Goal: Task Accomplishment & Management: Manage account settings

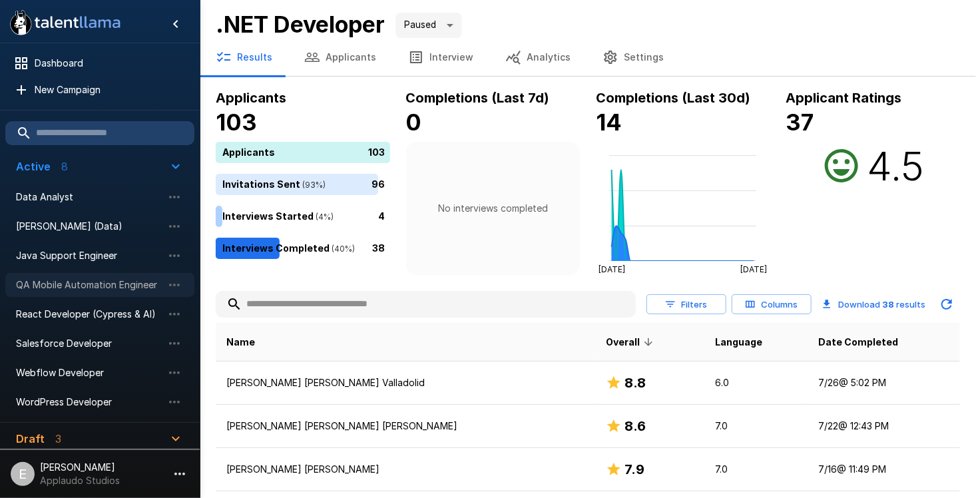
click at [77, 293] on div "QA Mobile Automation Engineer" at bounding box center [99, 285] width 189 height 24
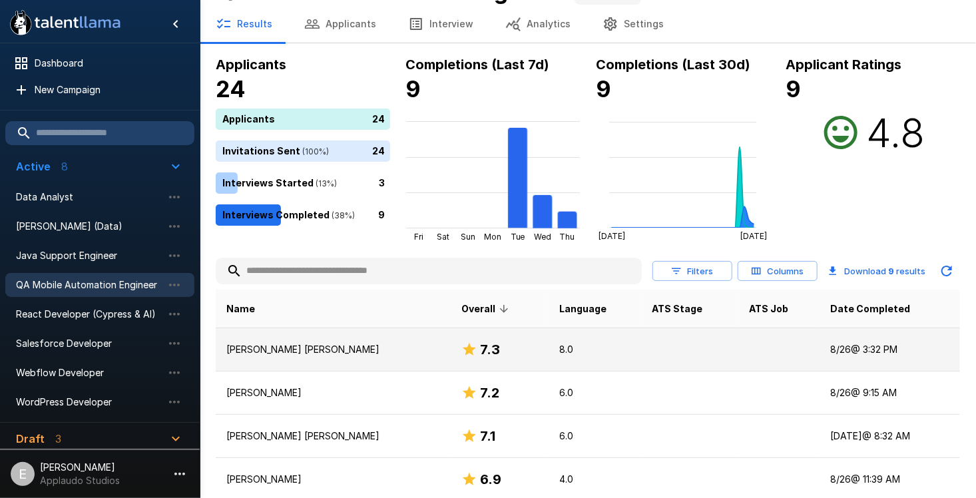
scroll to position [67, 0]
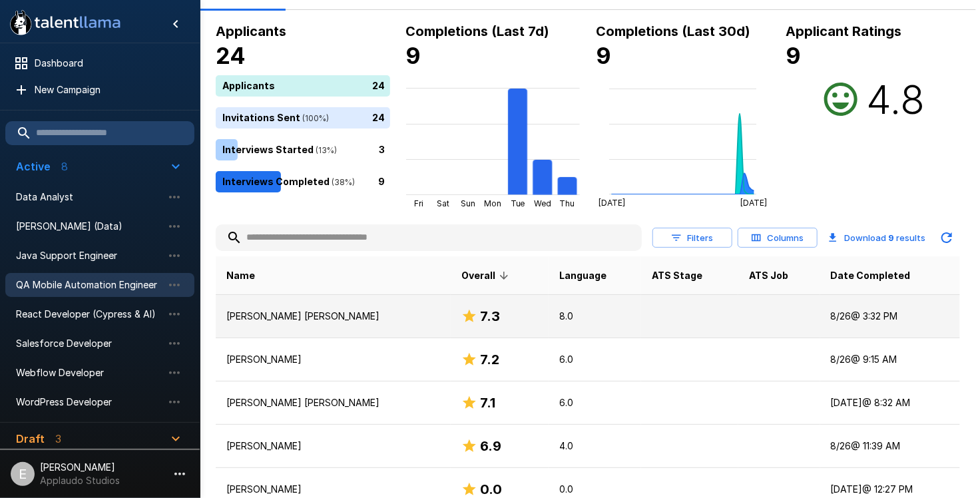
click at [590, 319] on p "8.0" at bounding box center [594, 316] width 71 height 13
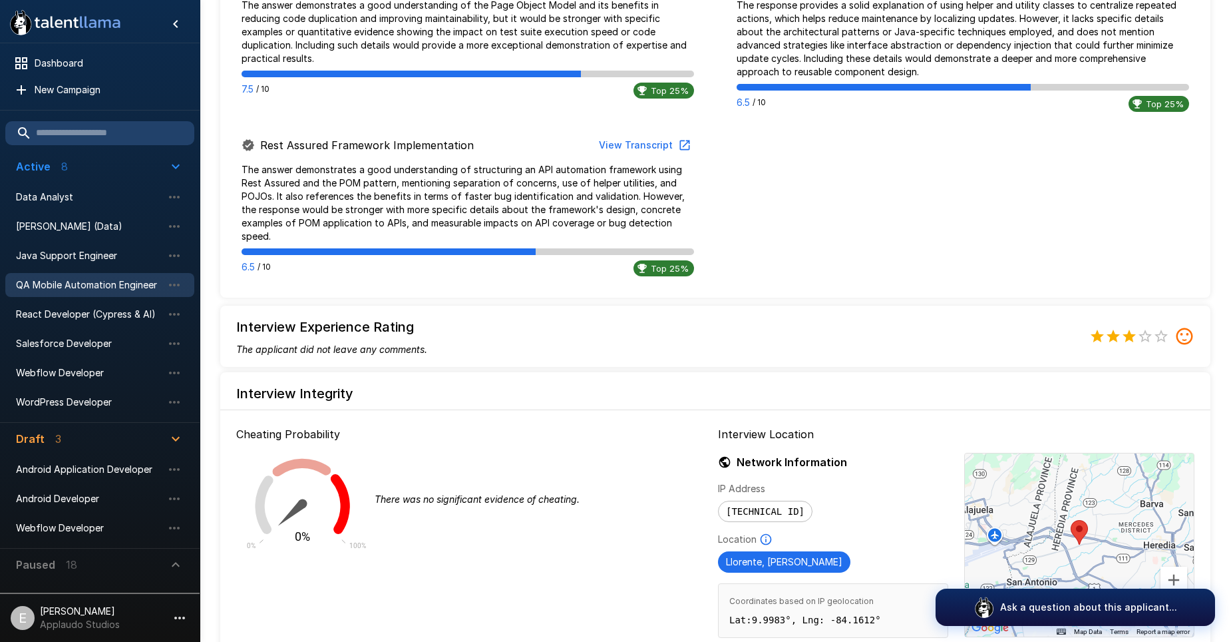
drag, startPoint x: 708, startPoint y: 413, endPoint x: 731, endPoint y: 519, distance: 109.2
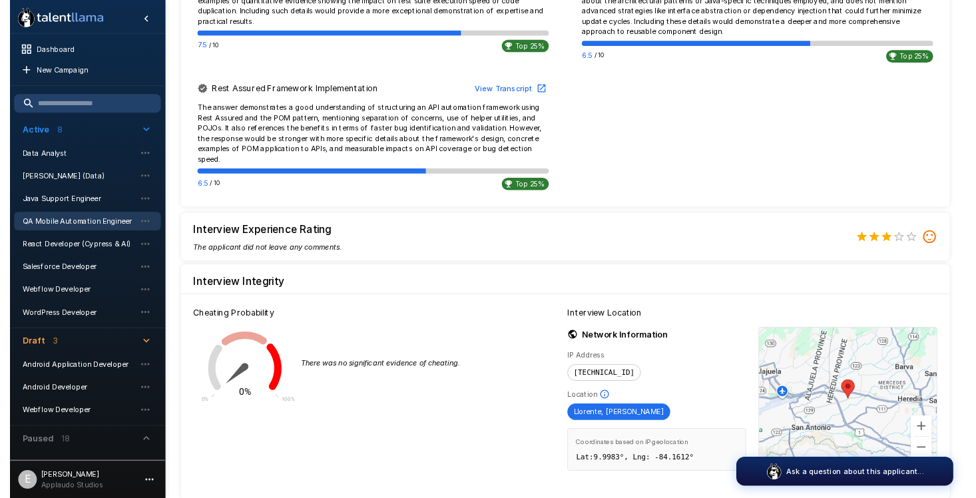
scroll to position [923, 0]
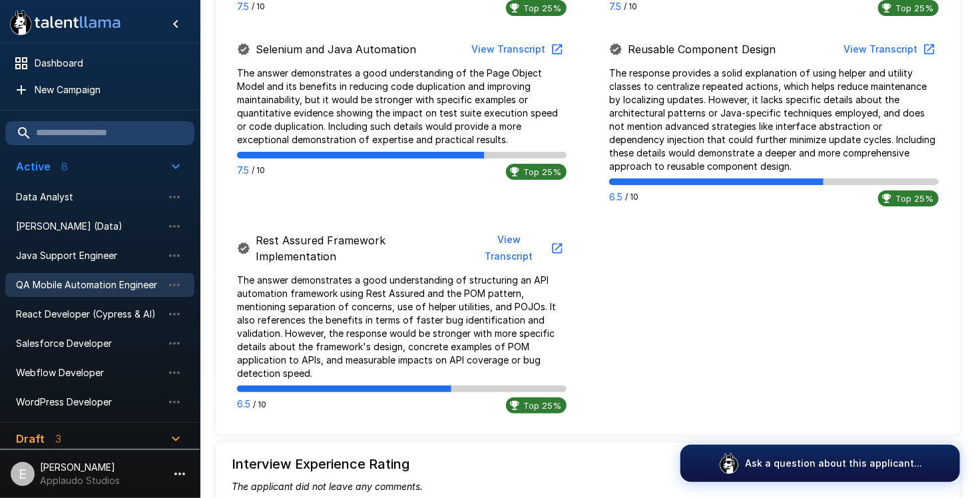
click at [120, 282] on span "QA Mobile Automation Engineer" at bounding box center [89, 284] width 146 height 13
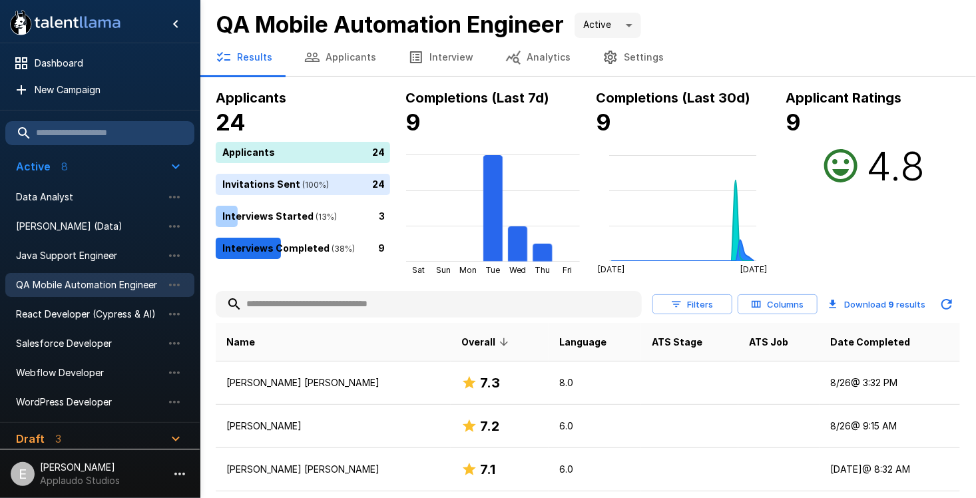
click at [345, 57] on button "Applicants" at bounding box center [340, 57] width 104 height 37
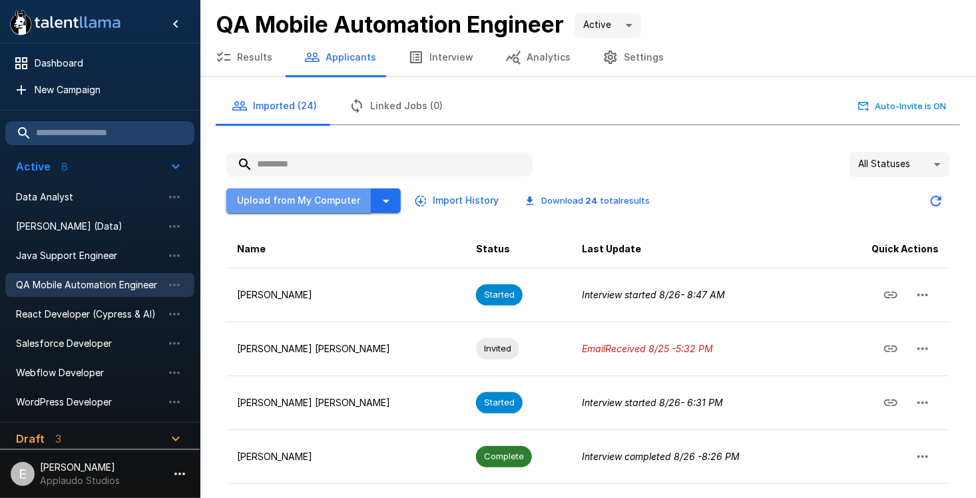
click at [323, 202] on button "Upload from My Computer" at bounding box center [298, 200] width 145 height 25
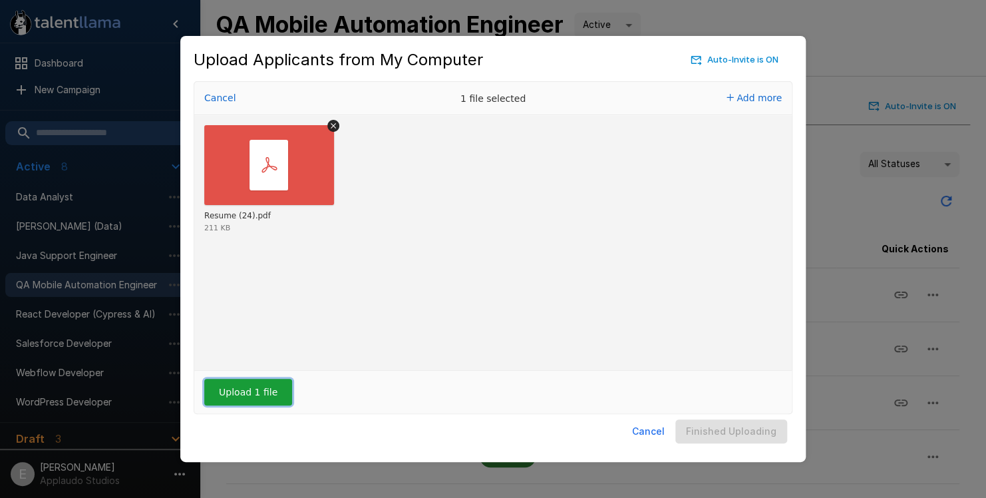
click at [233, 397] on button "Upload 1 file" at bounding box center [248, 392] width 88 height 27
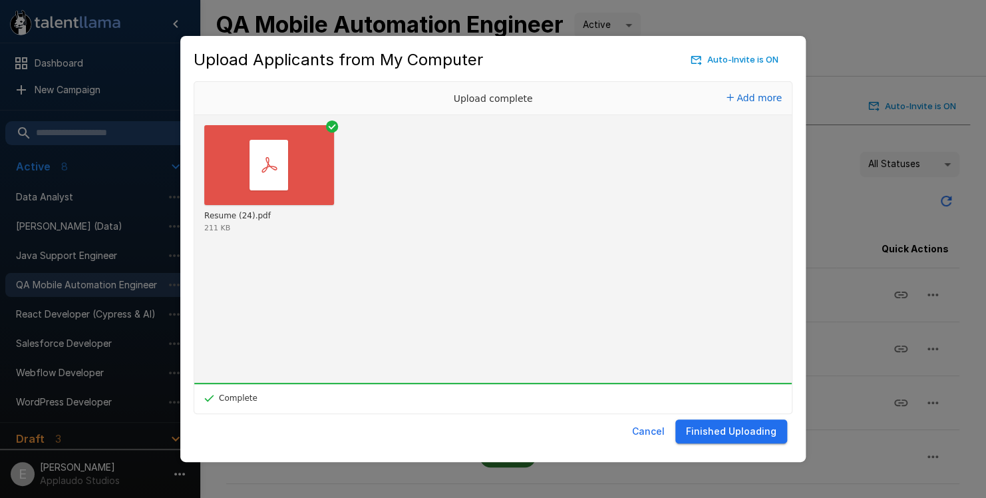
click at [793, 451] on div "Upload Applicants from My Computer Auto-Invite is ON Drop your files here Uploa…" at bounding box center [493, 249] width 626 height 427
click at [778, 437] on button "Finished Uploading" at bounding box center [732, 431] width 112 height 25
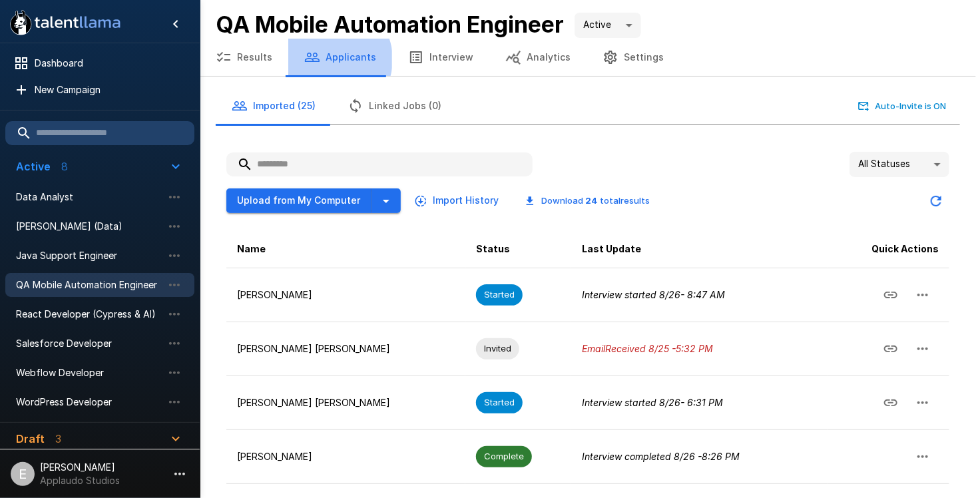
click at [325, 59] on button "Applicants" at bounding box center [340, 57] width 104 height 37
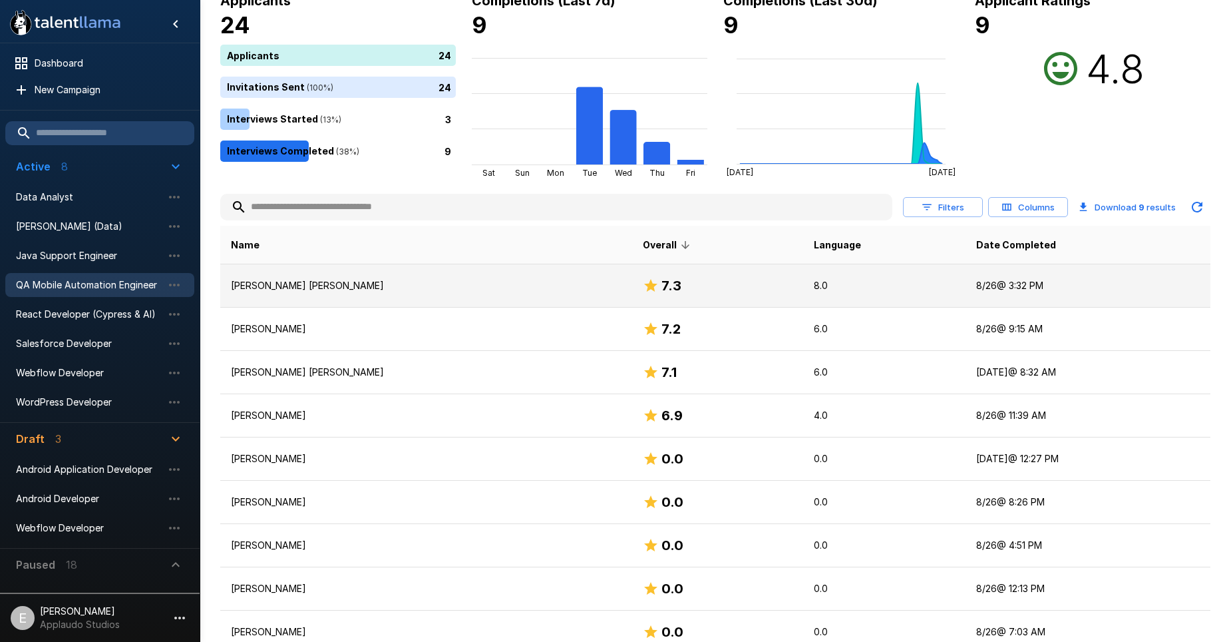
scroll to position [154, 0]
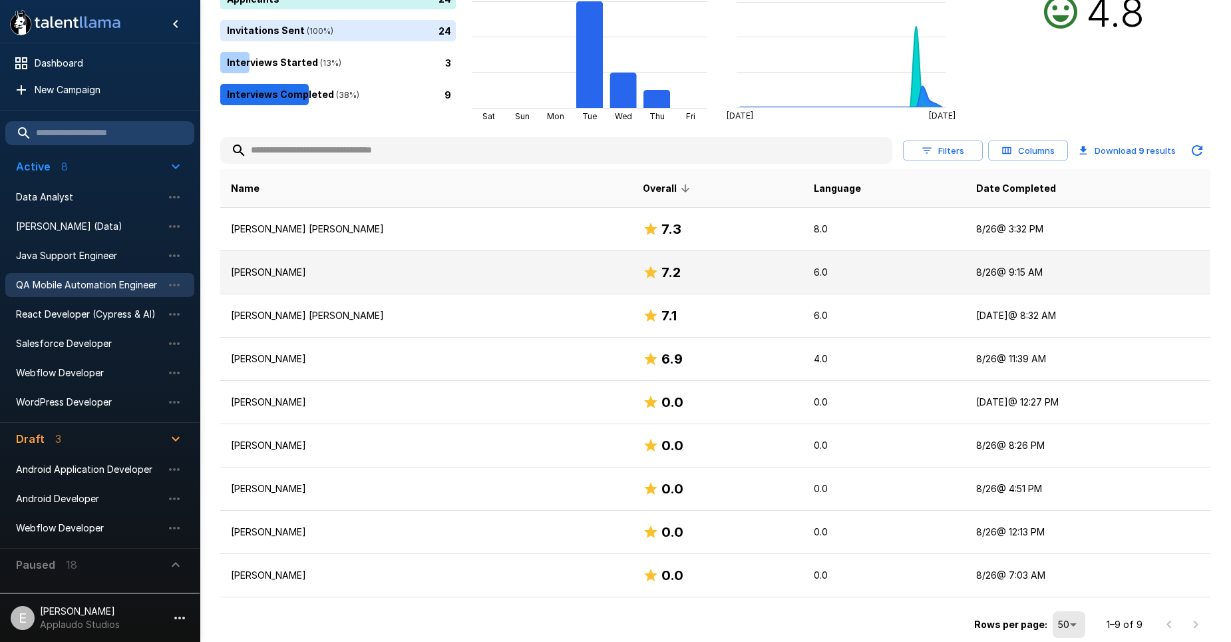
click at [705, 270] on div "7.2" at bounding box center [718, 272] width 150 height 21
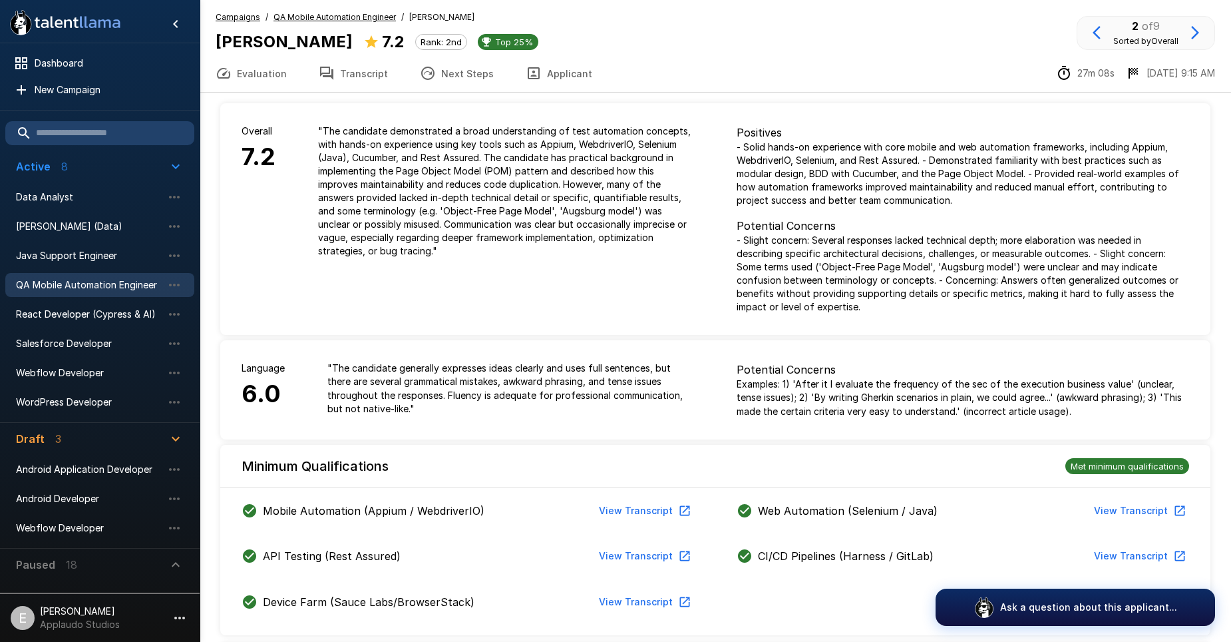
click at [360, 75] on button "Transcript" at bounding box center [353, 73] width 101 height 37
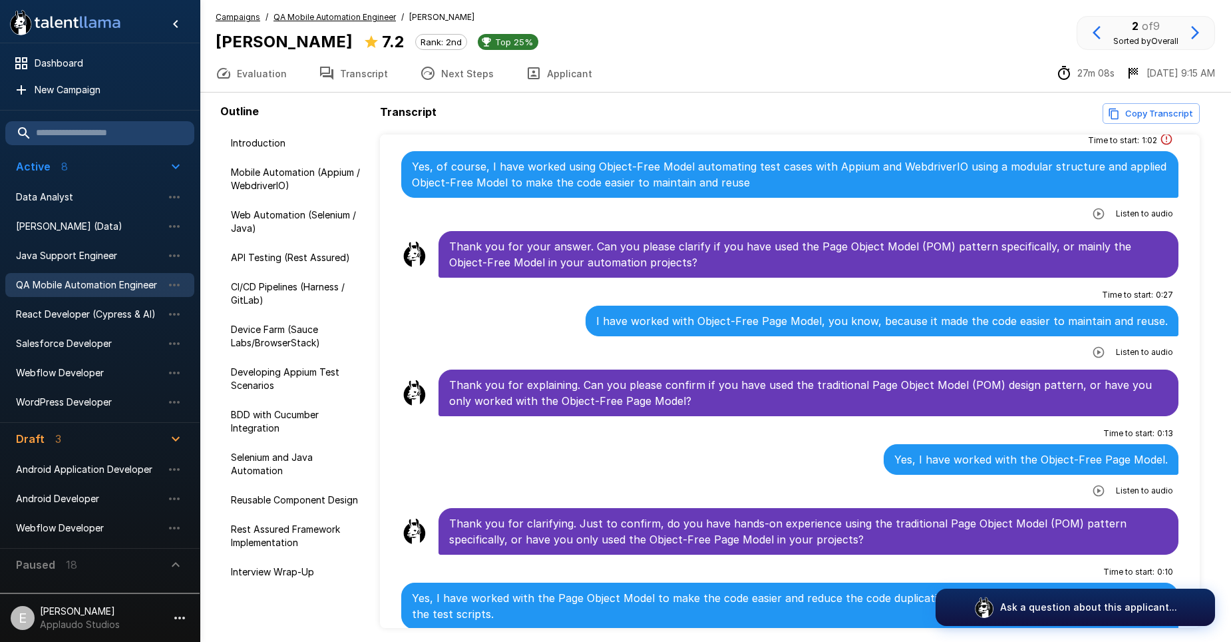
scroll to position [399, 0]
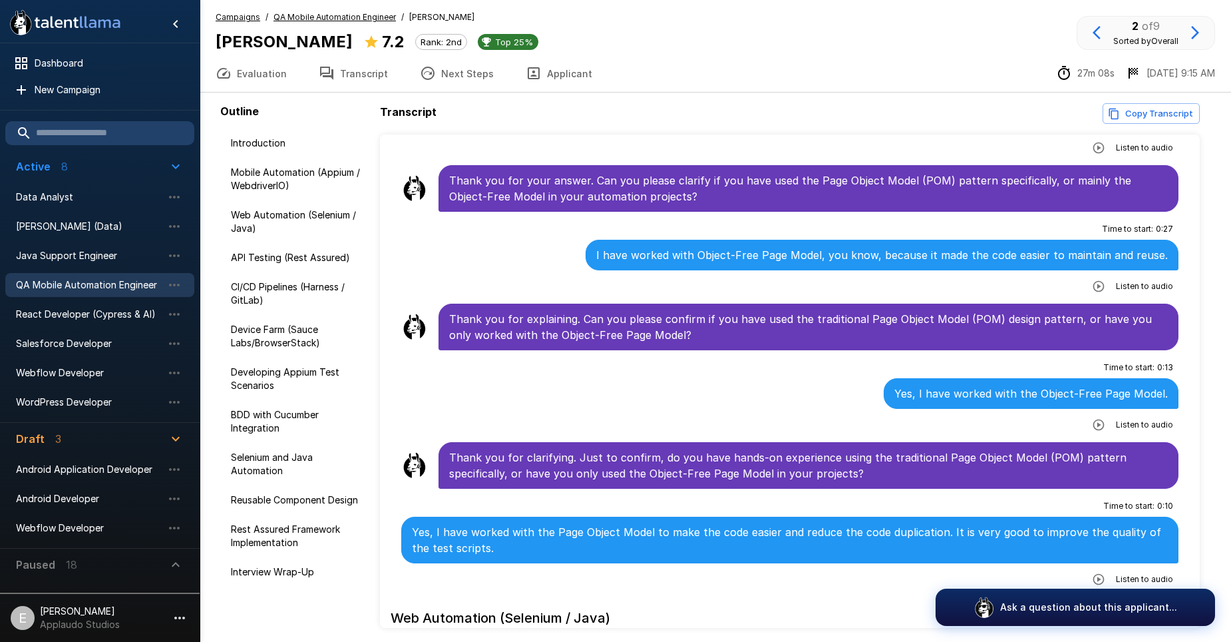
click at [1092, 422] on icon "button" at bounding box center [1098, 424] width 13 height 13
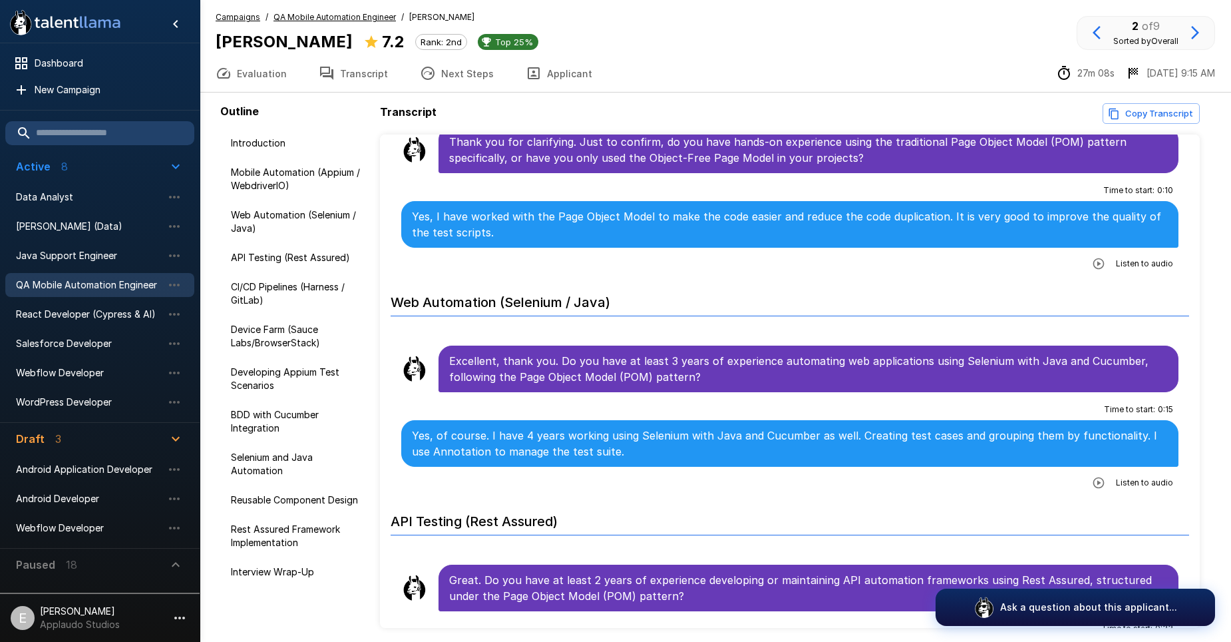
scroll to position [732, 0]
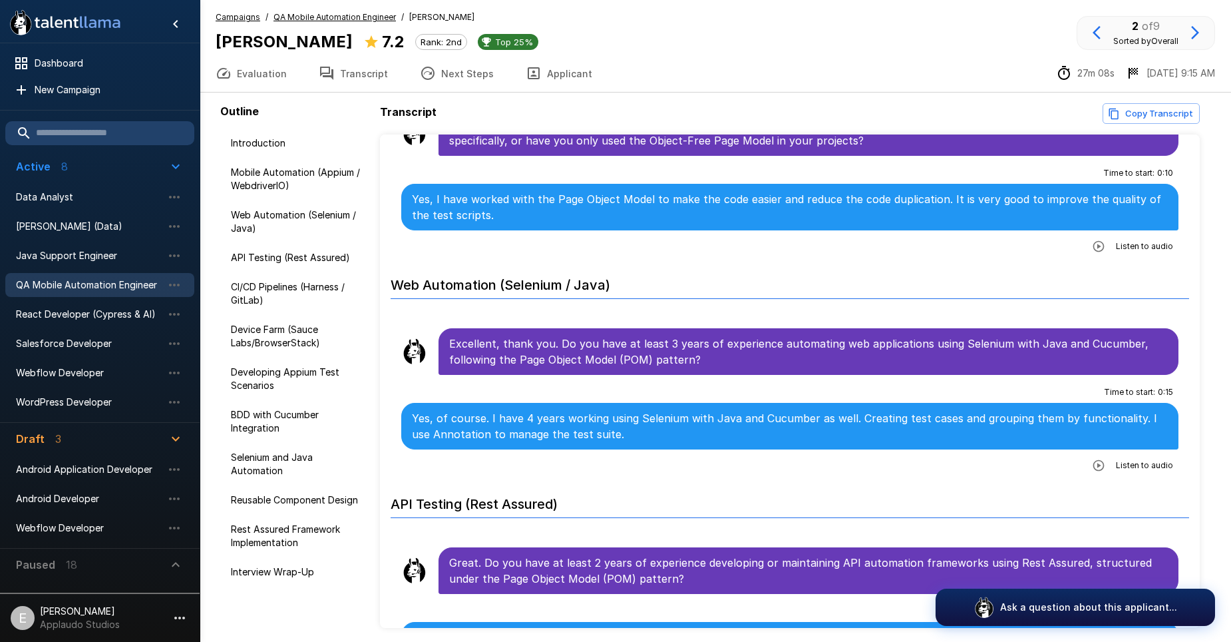
click at [1093, 463] on icon "button" at bounding box center [1098, 465] width 13 height 13
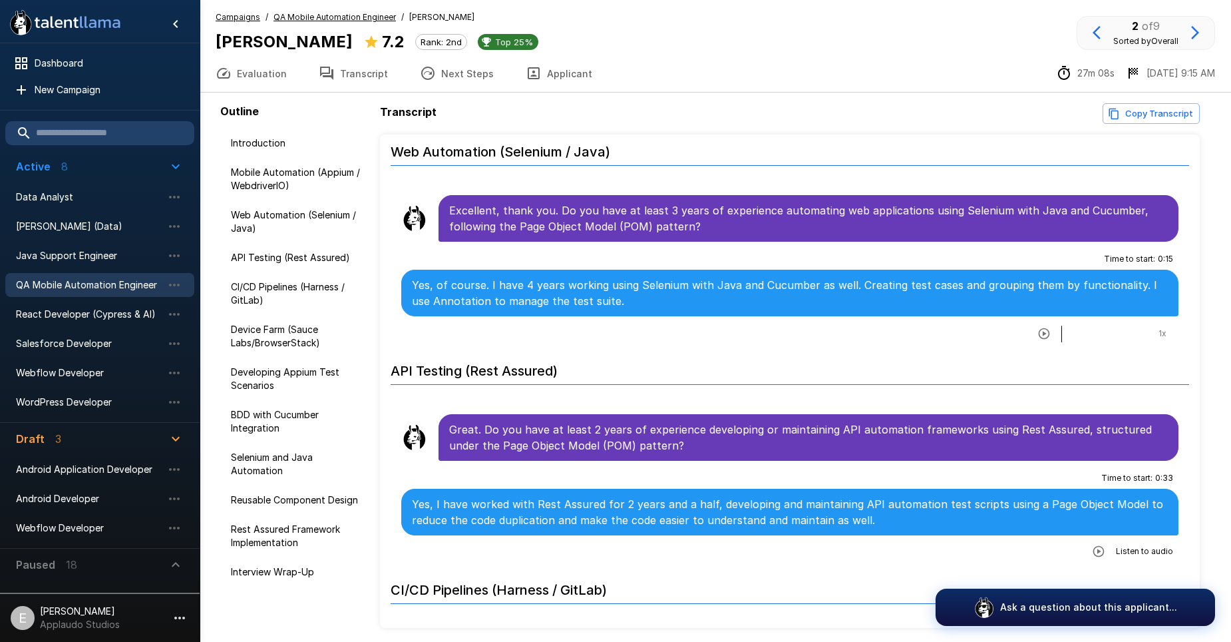
scroll to position [998, 0]
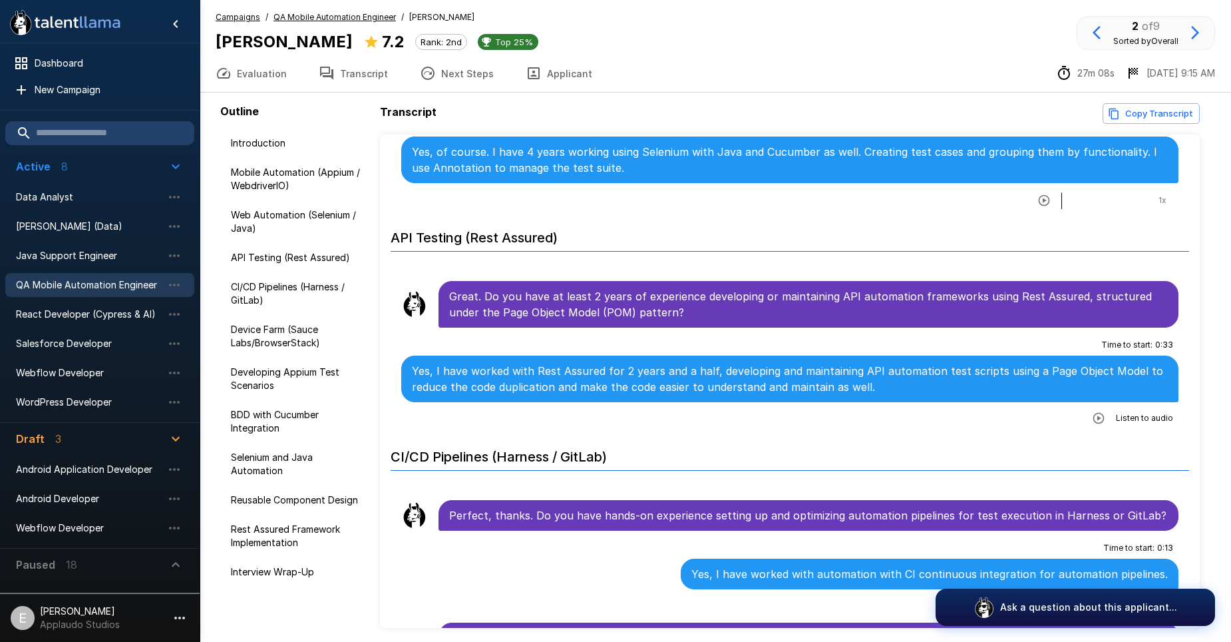
click at [1092, 415] on icon "button" at bounding box center [1098, 417] width 13 height 13
click at [1038, 417] on icon "button" at bounding box center [1044, 419] width 13 height 13
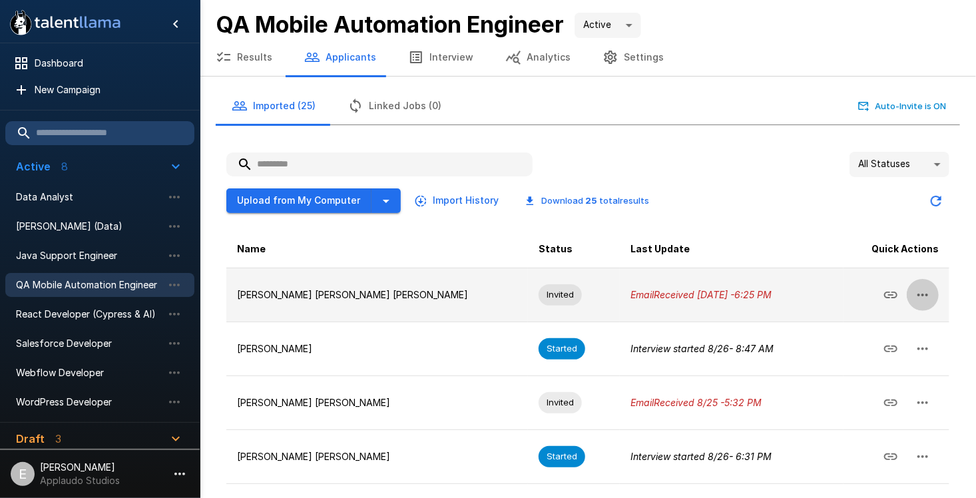
click at [929, 301] on button "button" at bounding box center [923, 295] width 32 height 32
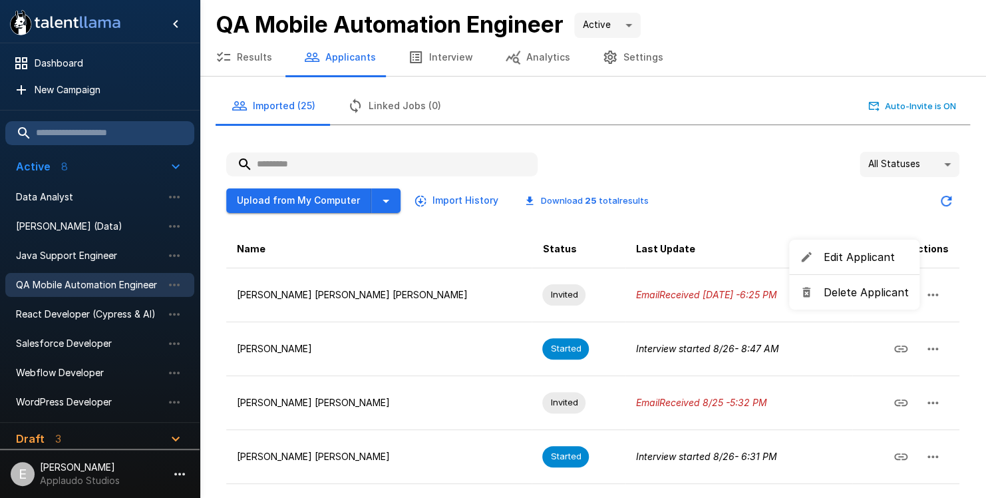
click at [871, 256] on span "Edit Applicant" at bounding box center [866, 257] width 85 height 16
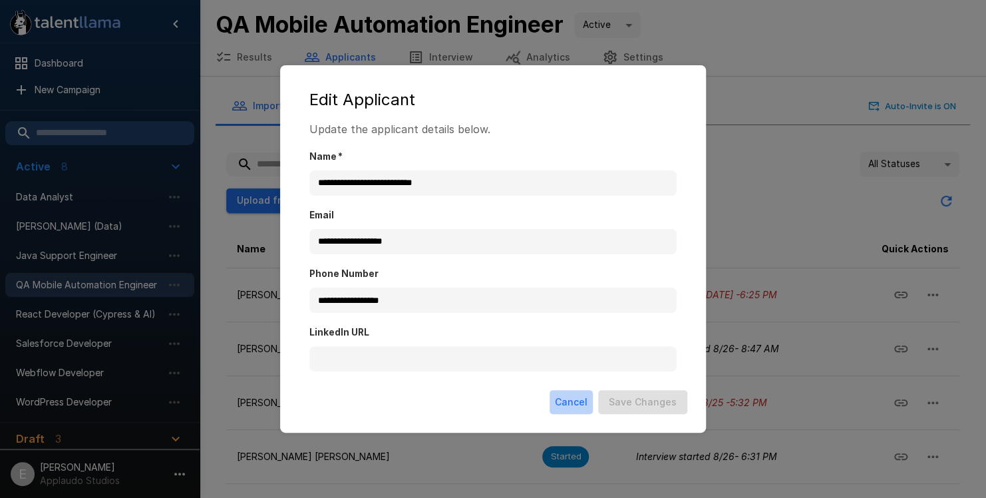
click at [573, 402] on button "Cancel" at bounding box center [571, 402] width 43 height 25
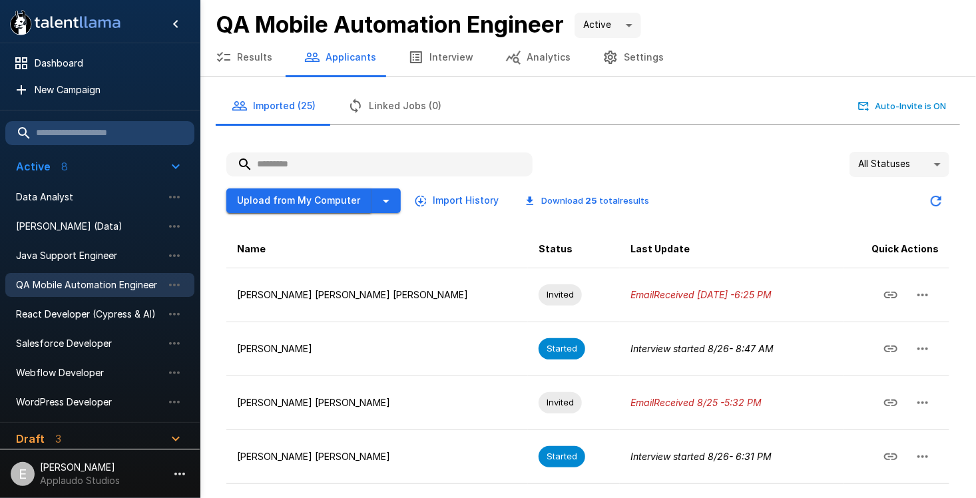
click at [304, 202] on button "Upload from My Computer" at bounding box center [298, 200] width 145 height 25
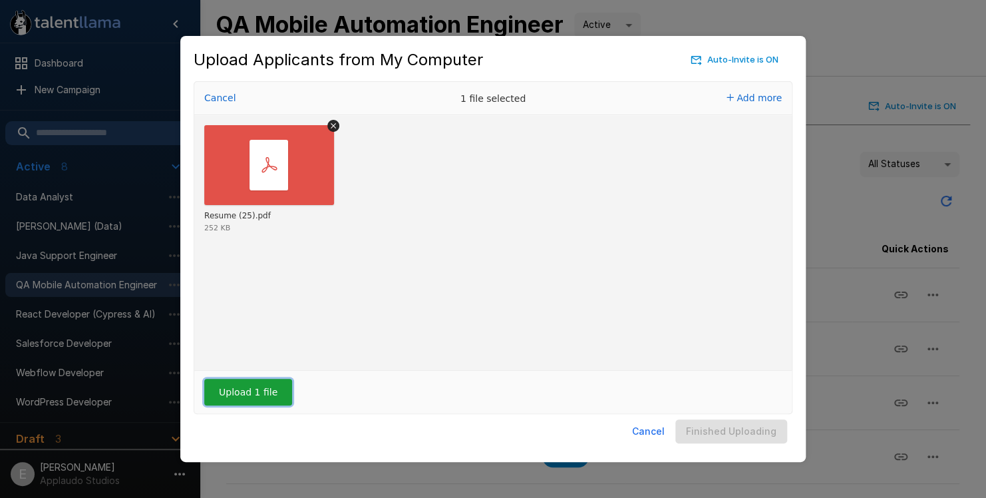
click at [248, 401] on button "Upload 1 file" at bounding box center [248, 392] width 88 height 27
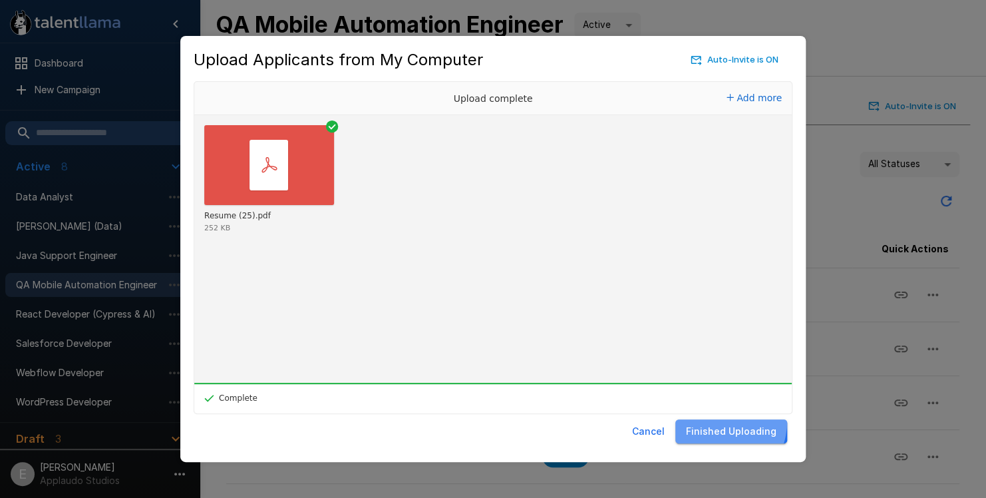
click at [714, 421] on button "Finished Uploading" at bounding box center [732, 431] width 112 height 25
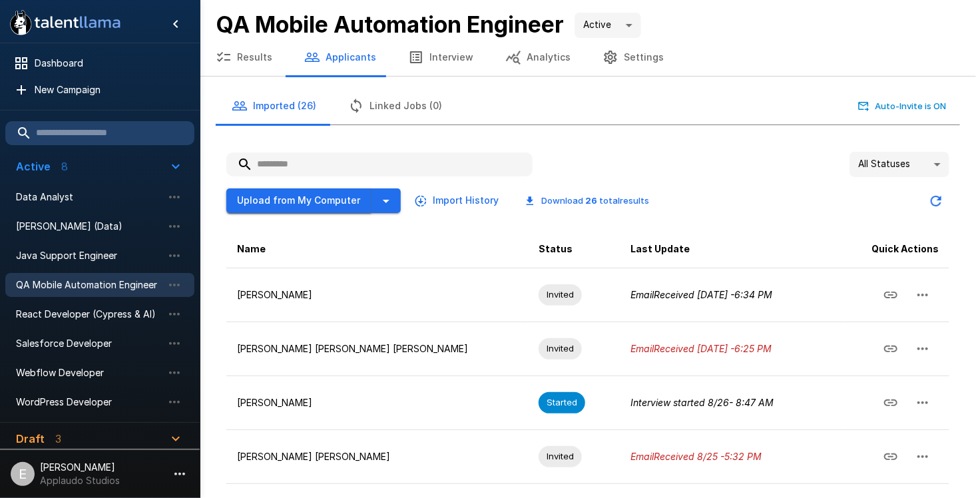
click at [272, 200] on button "Upload from My Computer" at bounding box center [298, 200] width 145 height 25
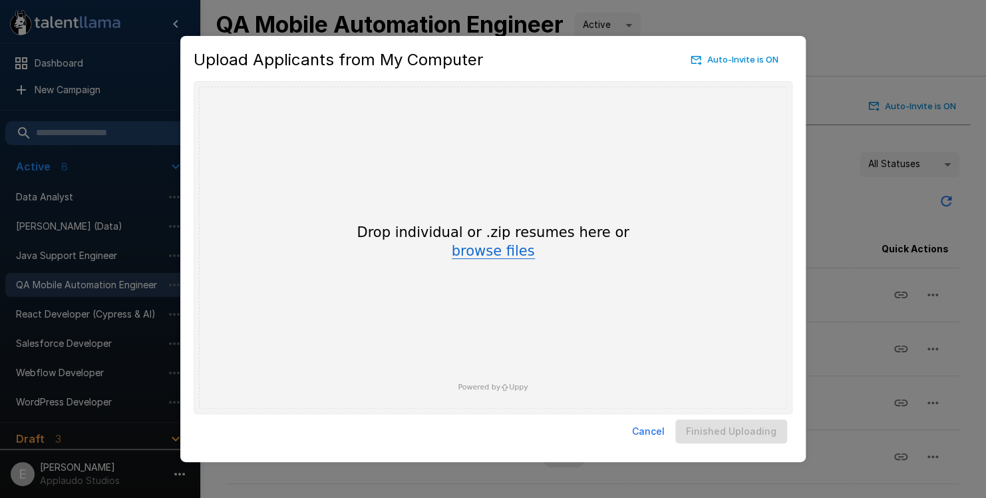
click at [497, 258] on button "browse files" at bounding box center [493, 251] width 83 height 15
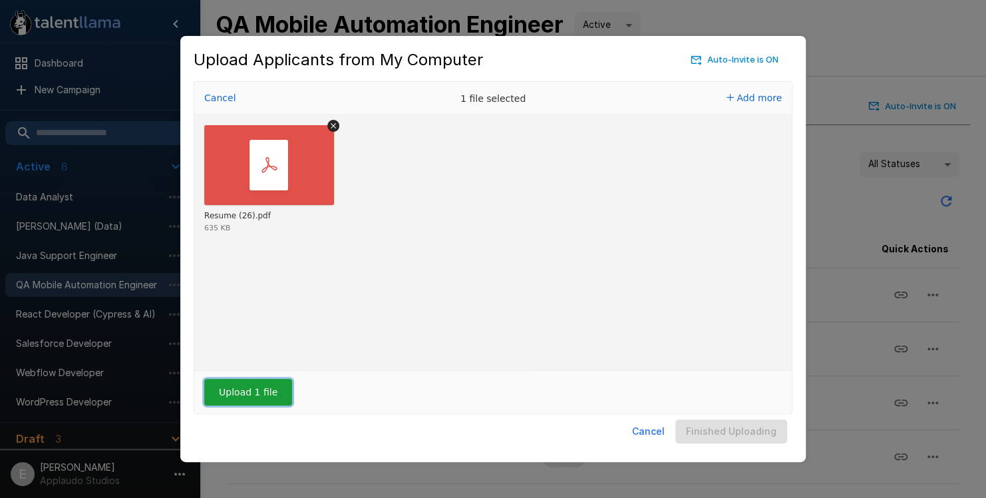
click at [264, 392] on button "Upload 1 file" at bounding box center [248, 392] width 88 height 27
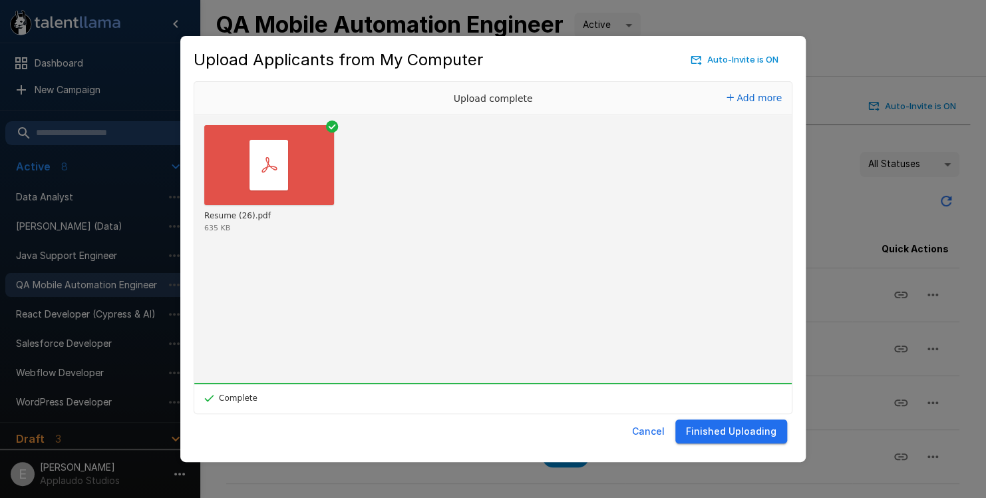
click at [757, 424] on button "Finished Uploading" at bounding box center [732, 431] width 112 height 25
